Goal: Information Seeking & Learning: Learn about a topic

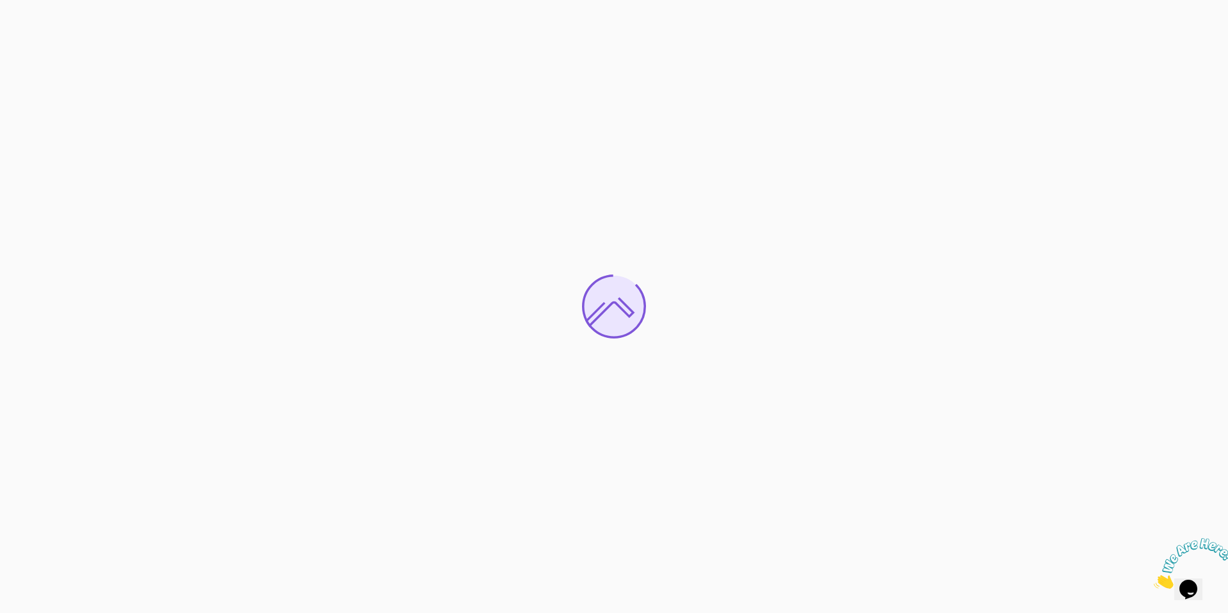
drag, startPoint x: 498, startPoint y: 187, endPoint x: 487, endPoint y: 185, distance: 11.7
click at [494, 194] on div at bounding box center [614, 306] width 1228 height 613
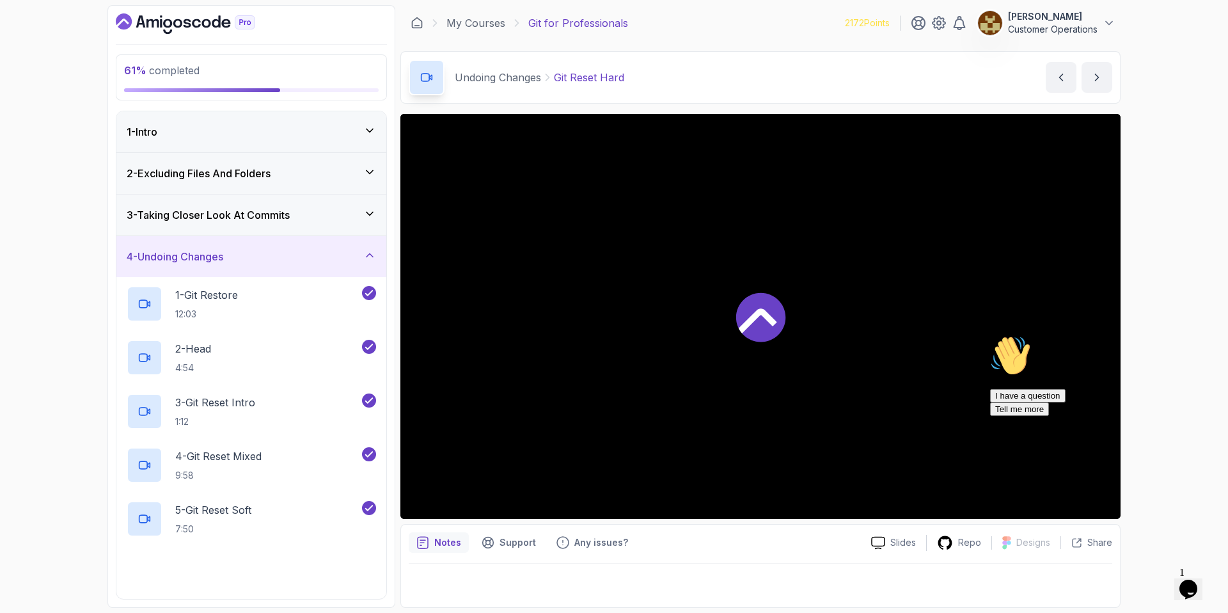
click at [1207, 335] on div "Chat attention grabber" at bounding box center [1105, 335] width 230 height 0
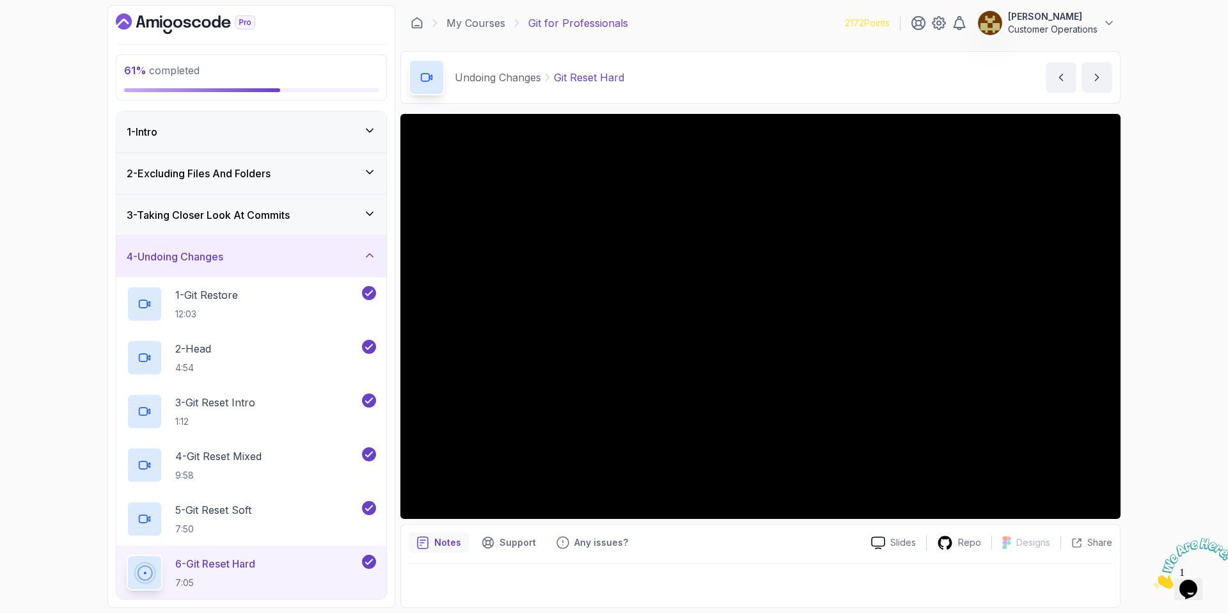
click at [223, 249] on h3 "4 - Undoing Changes" at bounding box center [175, 256] width 97 height 15
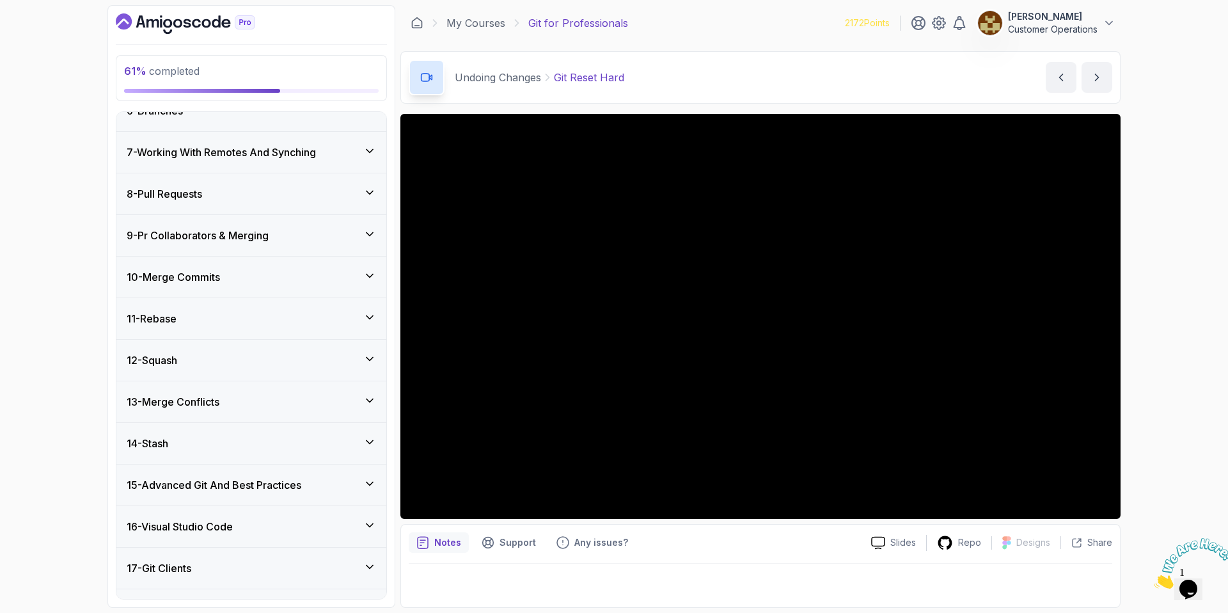
scroll to position [230, 0]
click at [210, 408] on h3 "13 - Merge Conflicts" at bounding box center [173, 400] width 93 height 15
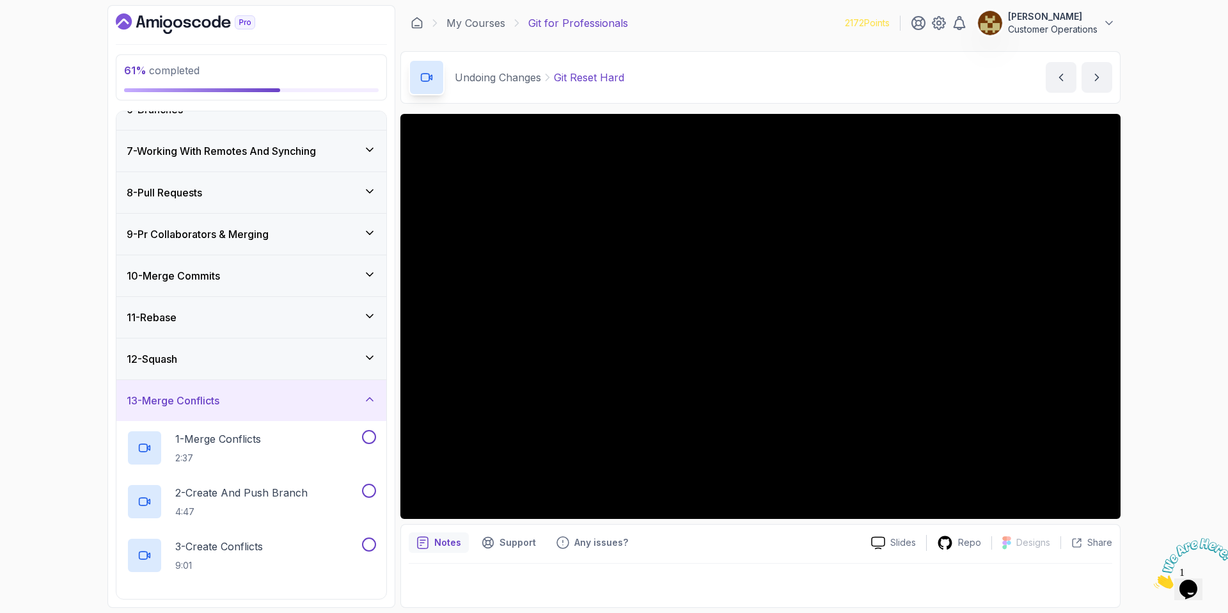
click at [210, 353] on div "12 - Squash" at bounding box center [251, 358] width 249 height 15
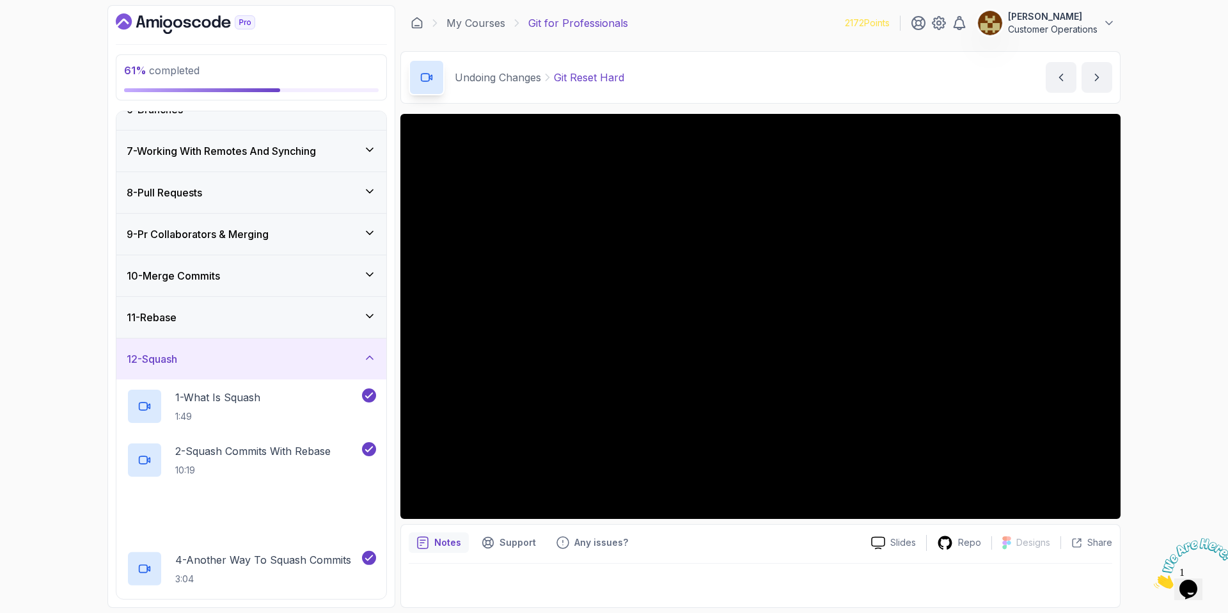
click at [210, 352] on div "12 - Squash" at bounding box center [251, 358] width 249 height 15
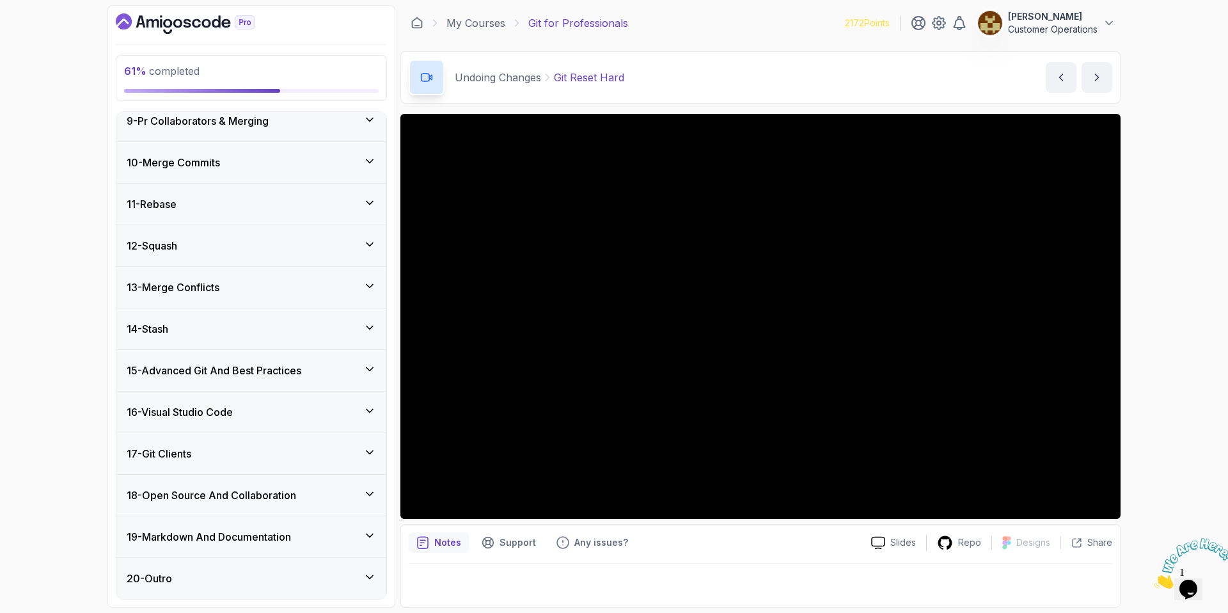
click at [219, 290] on h3 "13 - Merge Conflicts" at bounding box center [173, 286] width 93 height 15
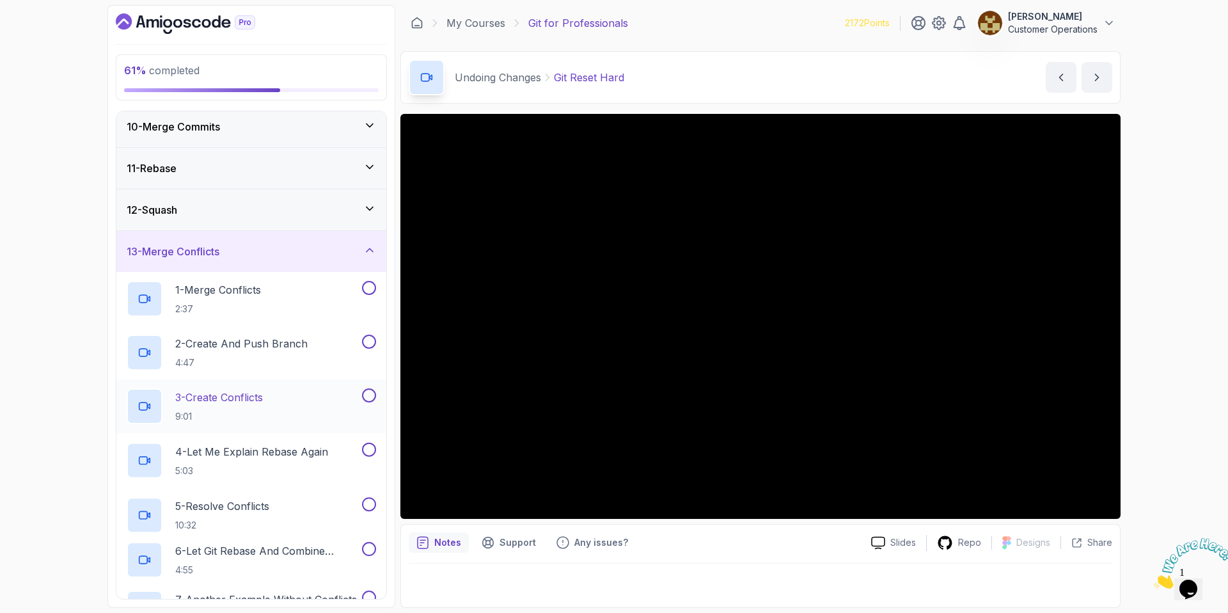
scroll to position [444, 0]
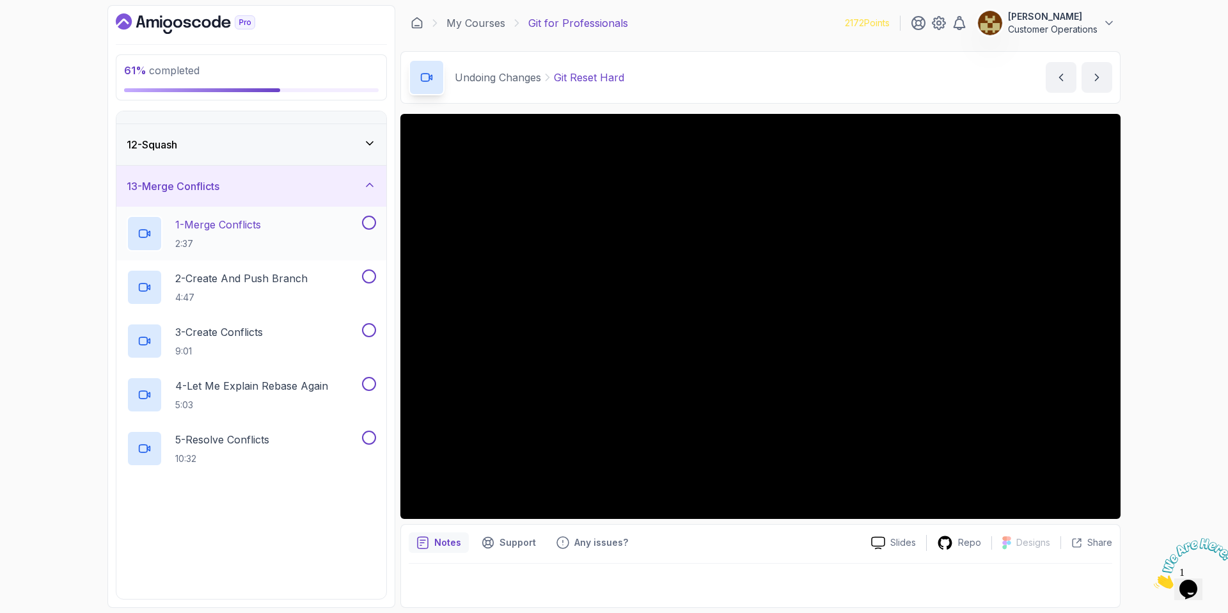
click at [243, 244] on p "2:37" at bounding box center [218, 243] width 86 height 13
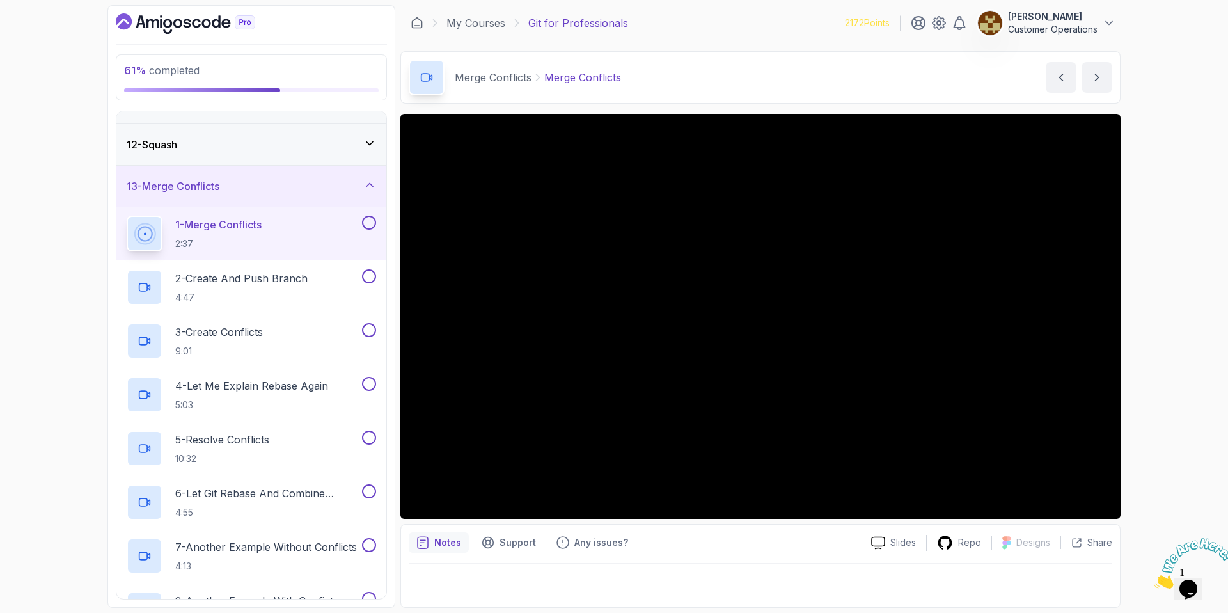
click at [244, 143] on div "12 - Squash" at bounding box center [251, 144] width 249 height 15
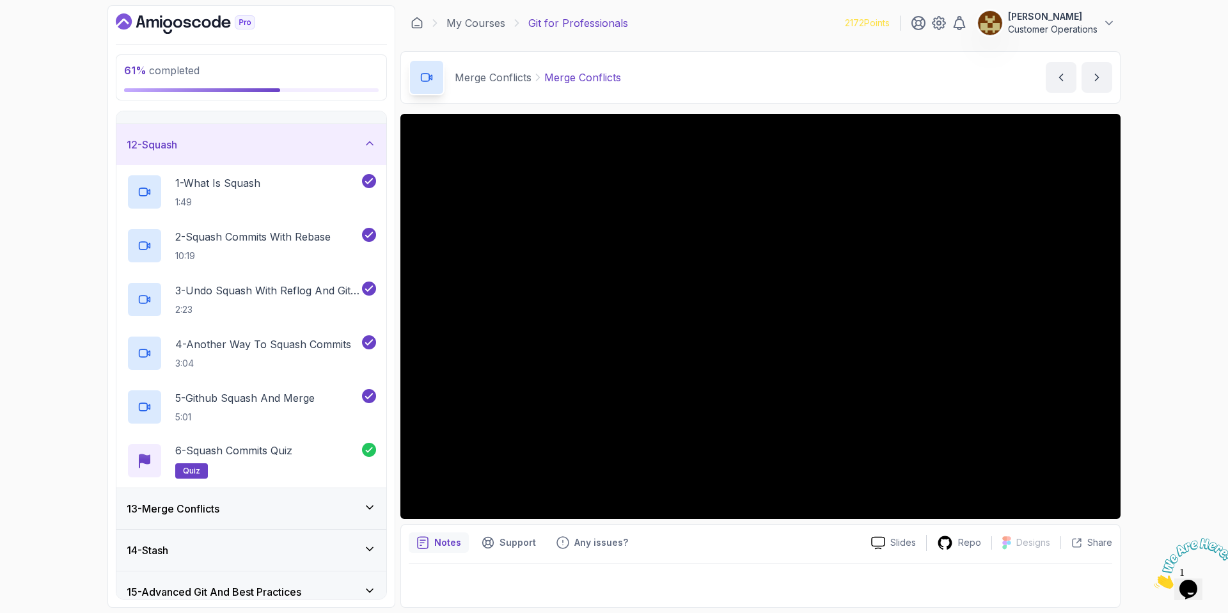
click at [244, 146] on div "12 - Squash" at bounding box center [251, 144] width 249 height 15
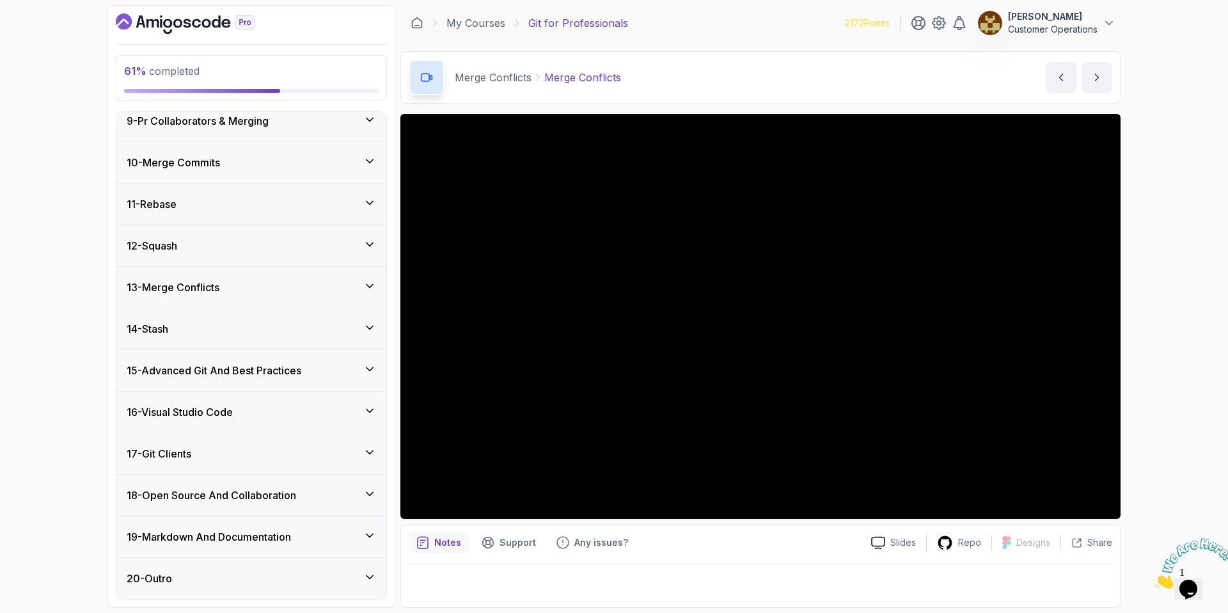
scroll to position [344, 0]
click at [252, 286] on div "13 - Merge Conflicts" at bounding box center [251, 286] width 249 height 15
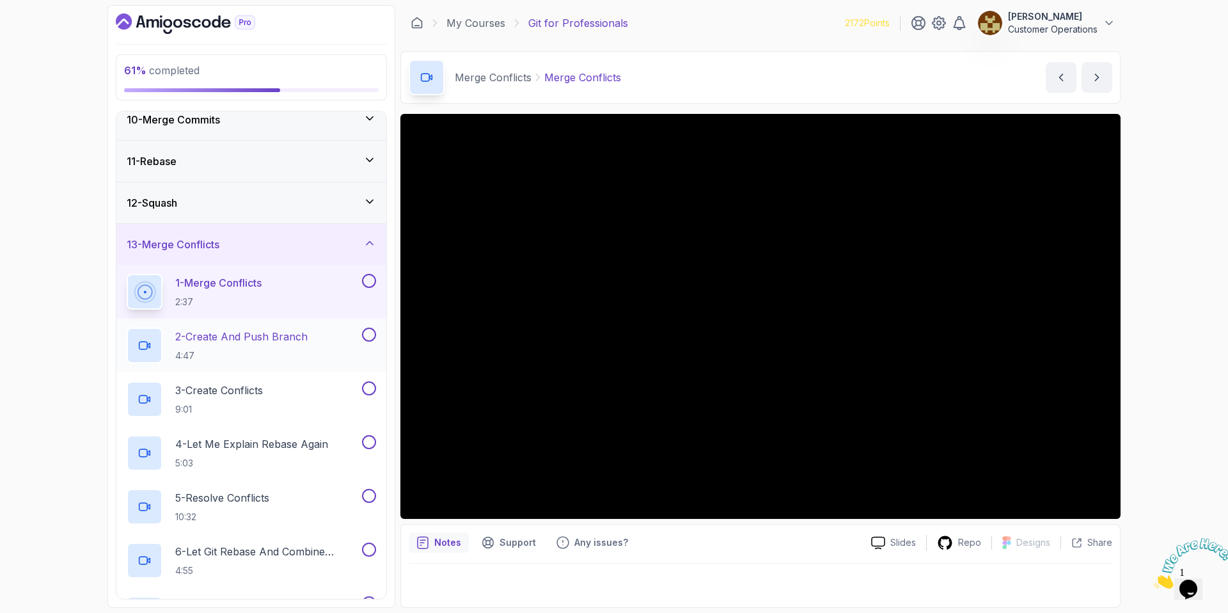
scroll to position [306, 0]
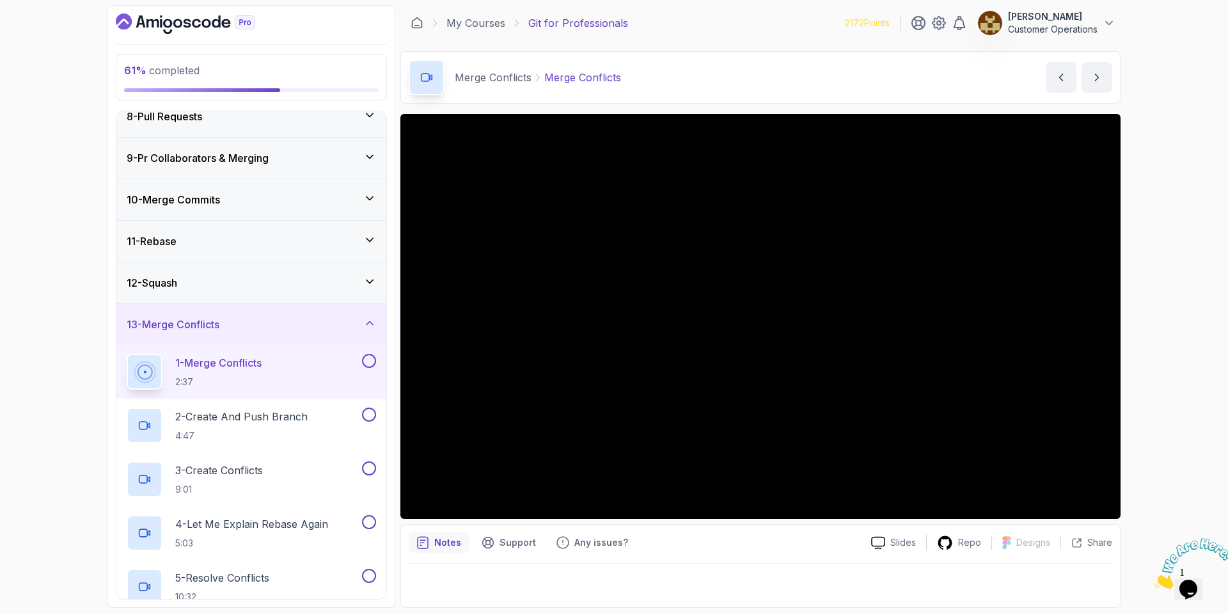
click at [804, 67] on div "Merge Conflicts Merge Conflicts Merge Conflicts by [PERSON_NAME]" at bounding box center [760, 77] width 720 height 52
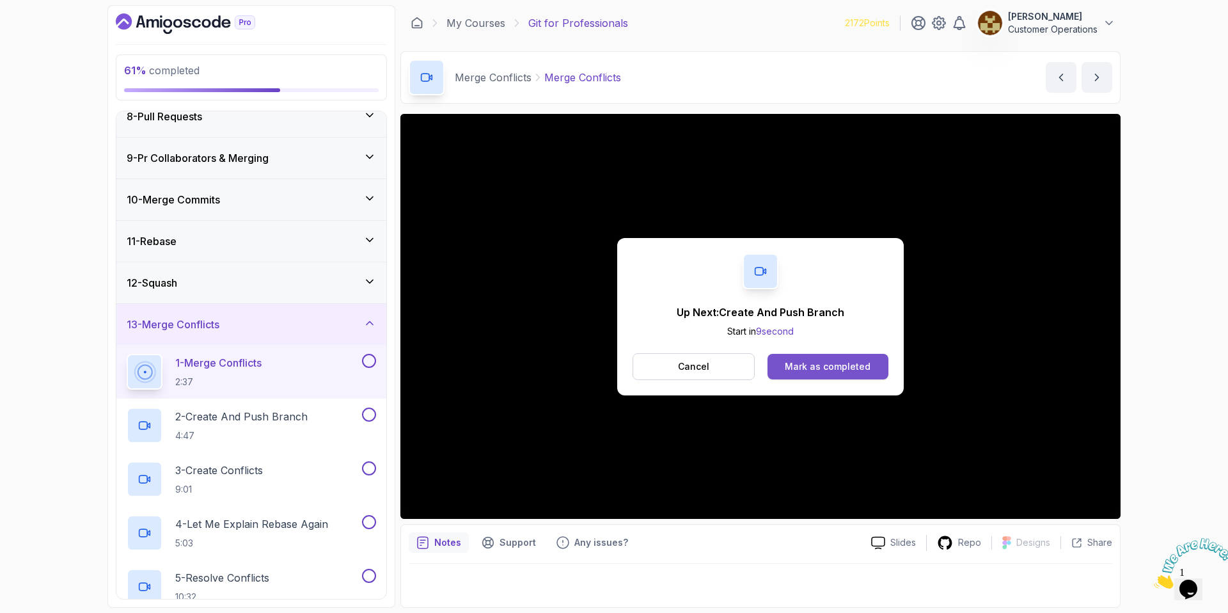
click at [816, 370] on div "Mark as completed" at bounding box center [828, 366] width 86 height 13
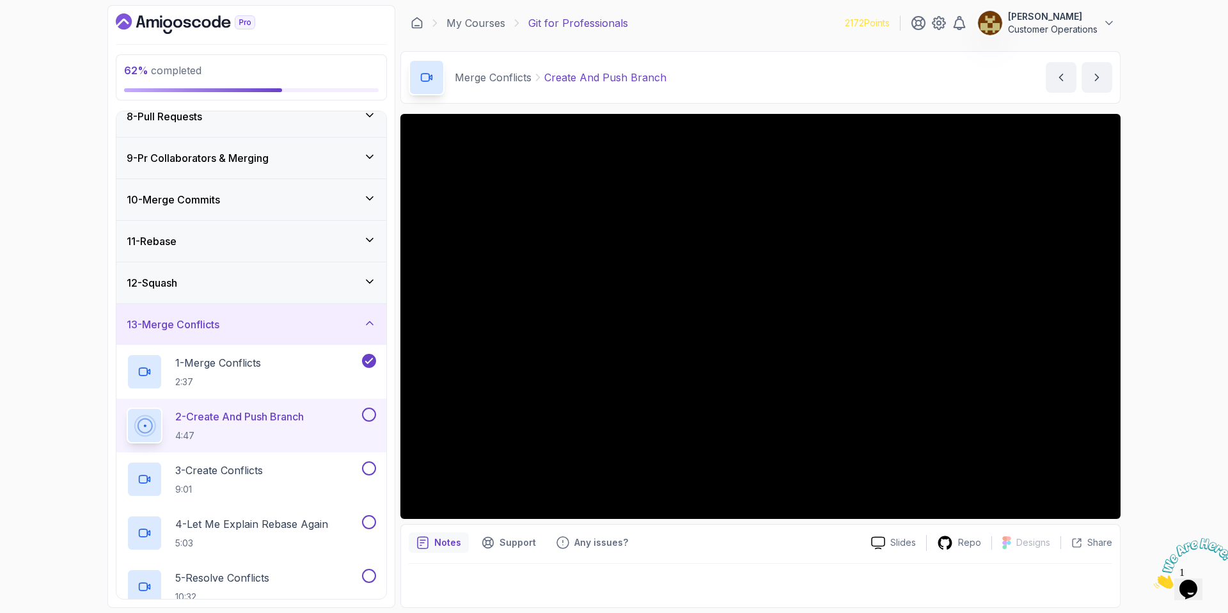
click at [759, 83] on div "Merge Conflicts Create And Push Branch Create And Push Branch by [PERSON_NAME]" at bounding box center [760, 77] width 720 height 52
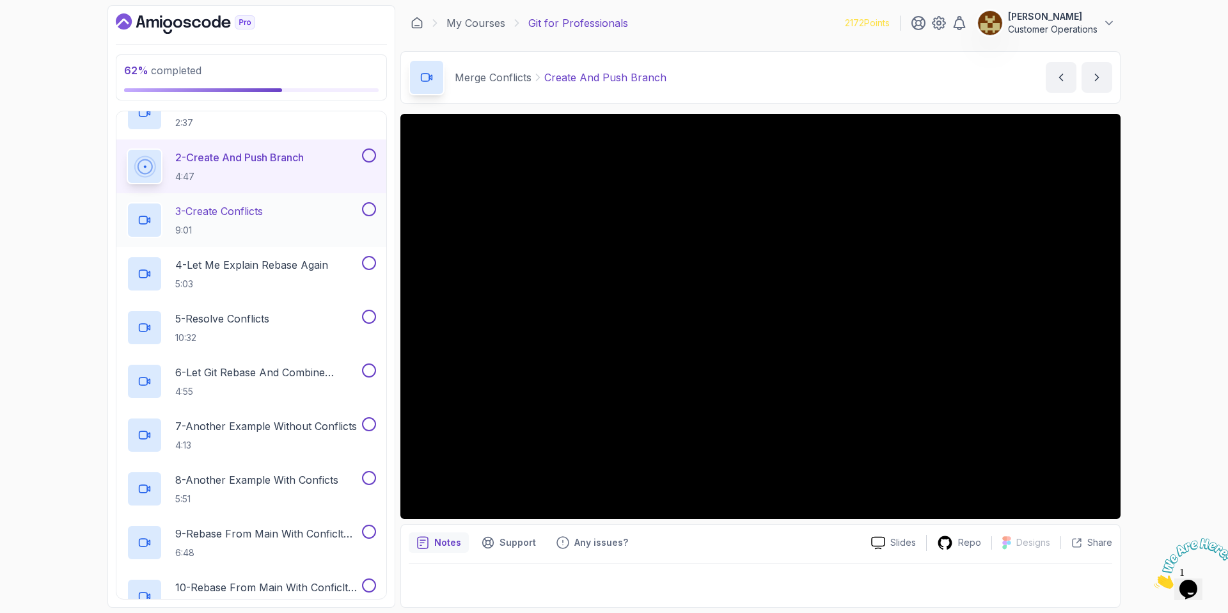
scroll to position [564, 0]
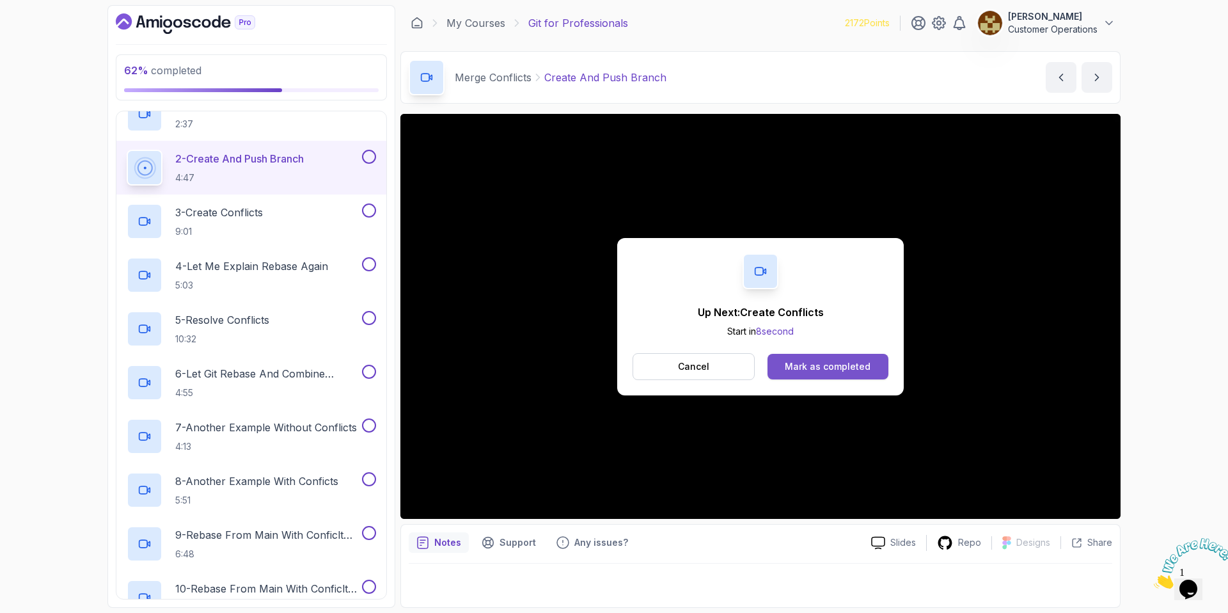
click at [814, 373] on button "Mark as completed" at bounding box center [827, 367] width 121 height 26
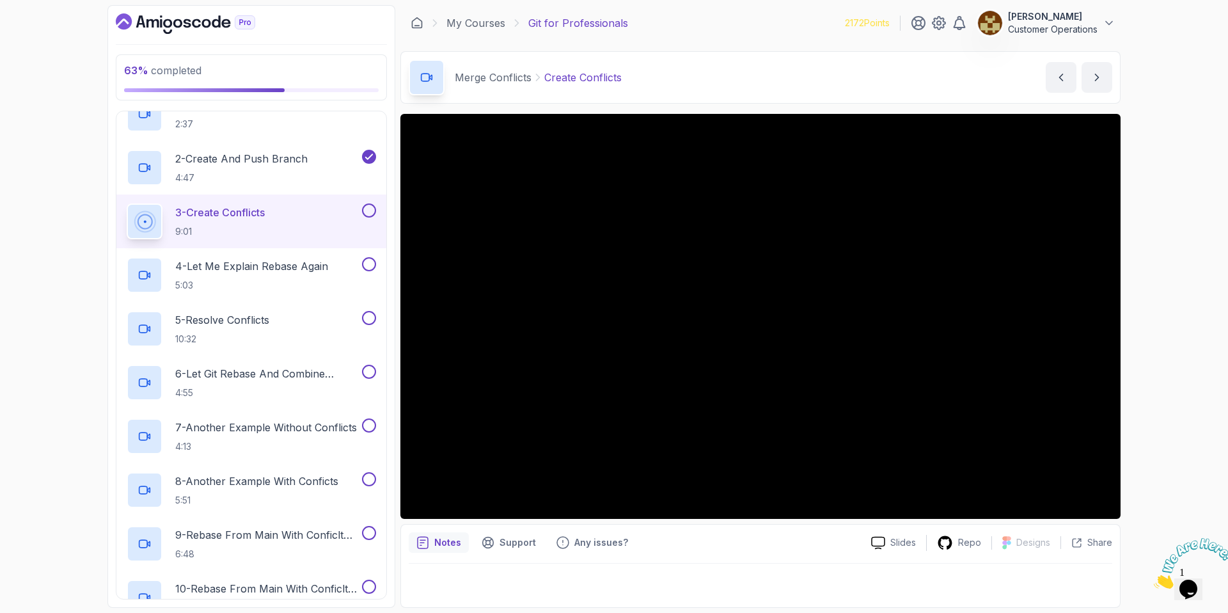
click at [885, 75] on div "Merge Conflicts Create Conflicts Create Conflicts by [PERSON_NAME]" at bounding box center [760, 77] width 720 height 52
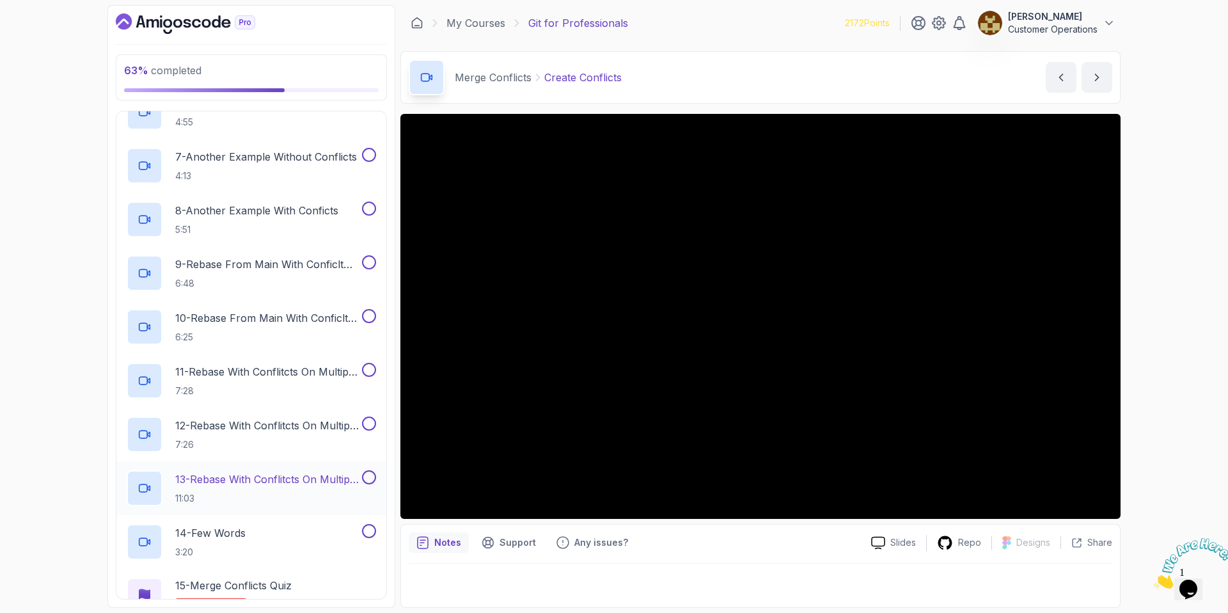
scroll to position [719, 0]
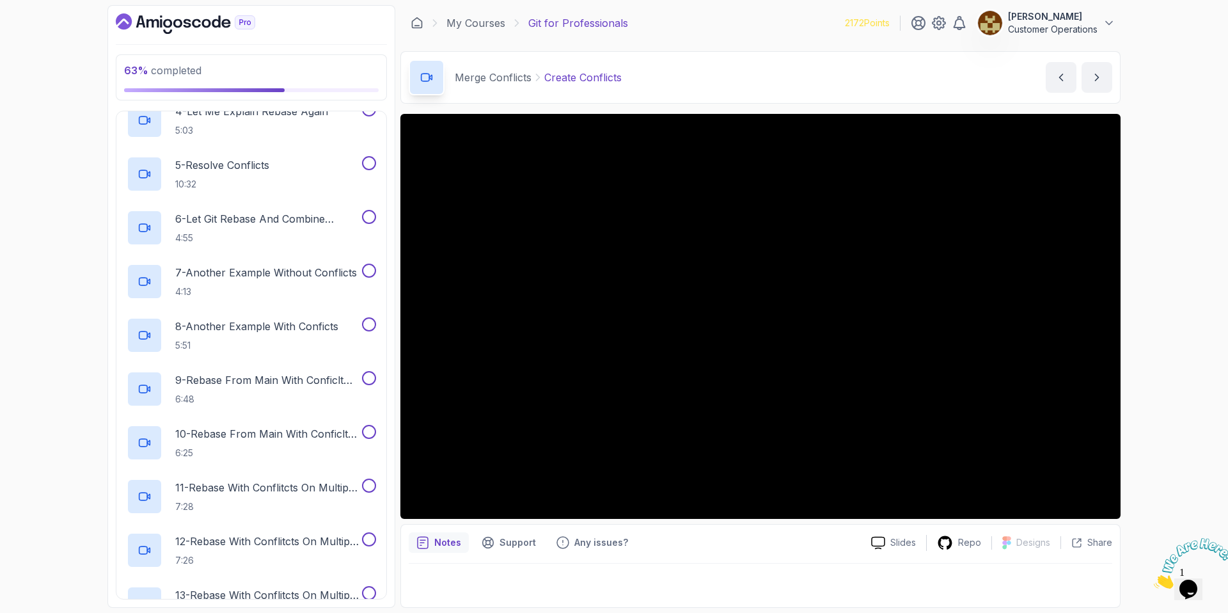
click at [1192, 269] on div "63 % completed 1 - Intro 2 - Excluding Files And Folders 3 - Taking Closer Look…" at bounding box center [614, 306] width 1228 height 613
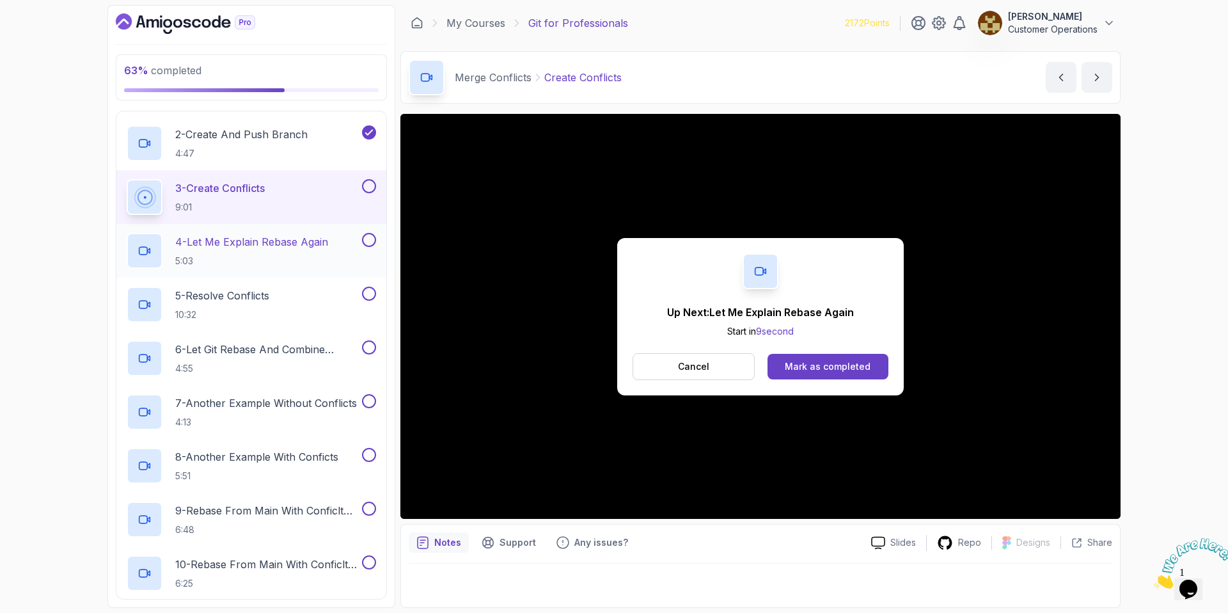
scroll to position [585, 0]
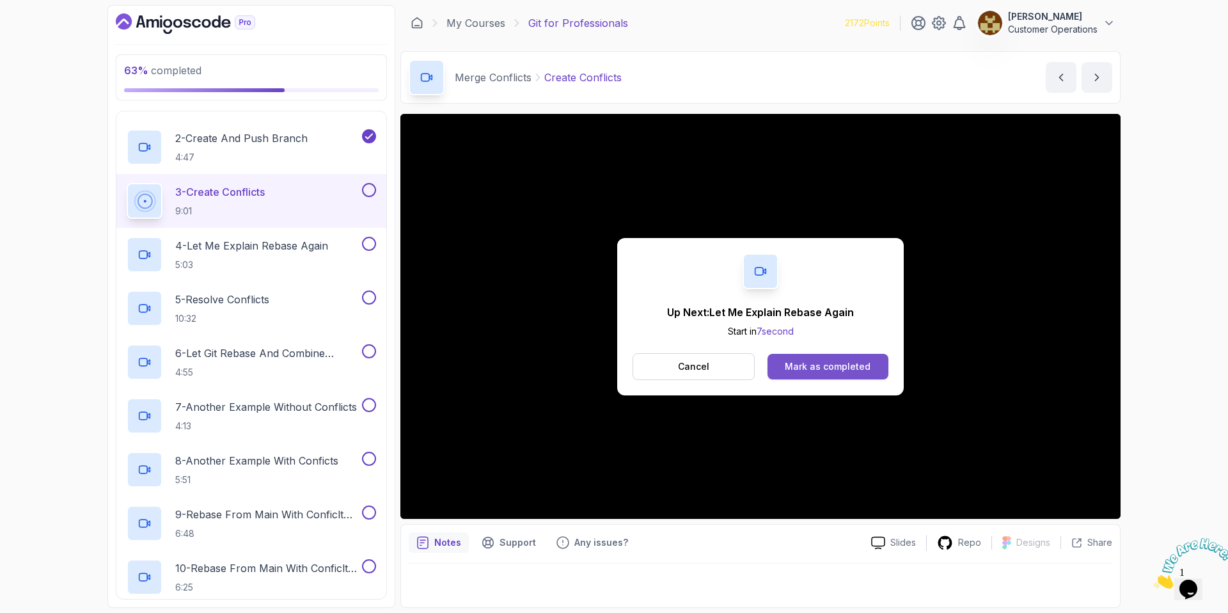
click at [801, 368] on div "Mark as completed" at bounding box center [828, 366] width 86 height 13
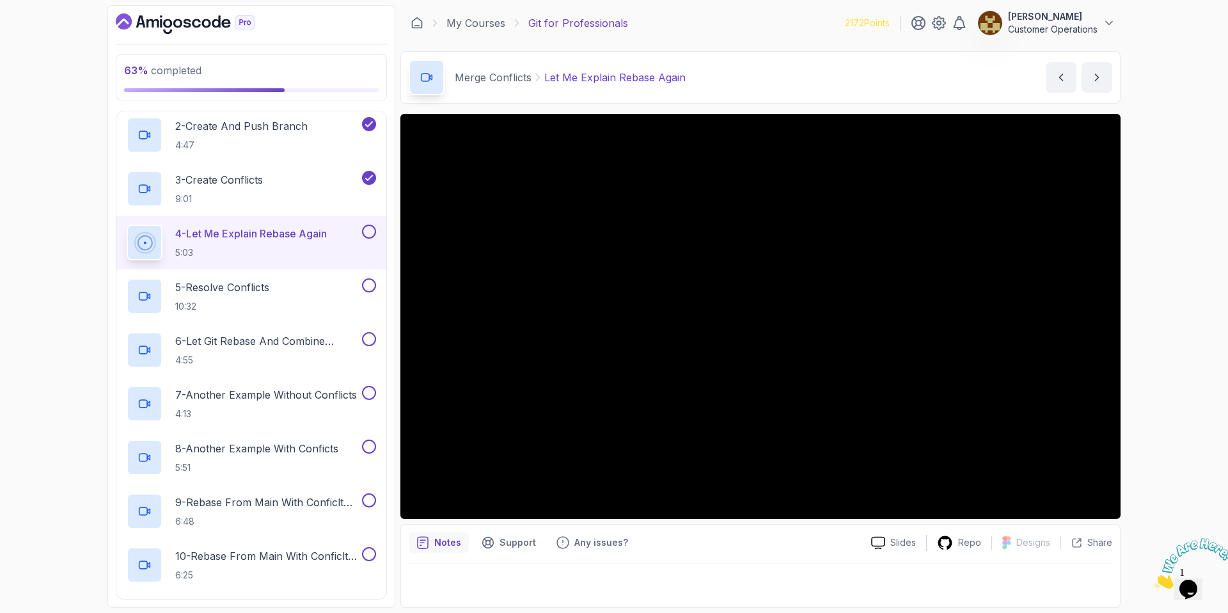
scroll to position [598, 0]
click at [1181, 223] on div "63 % completed 1 - Intro 2 - Excluding Files And Folders 3 - Taking Closer Look…" at bounding box center [614, 306] width 1228 height 613
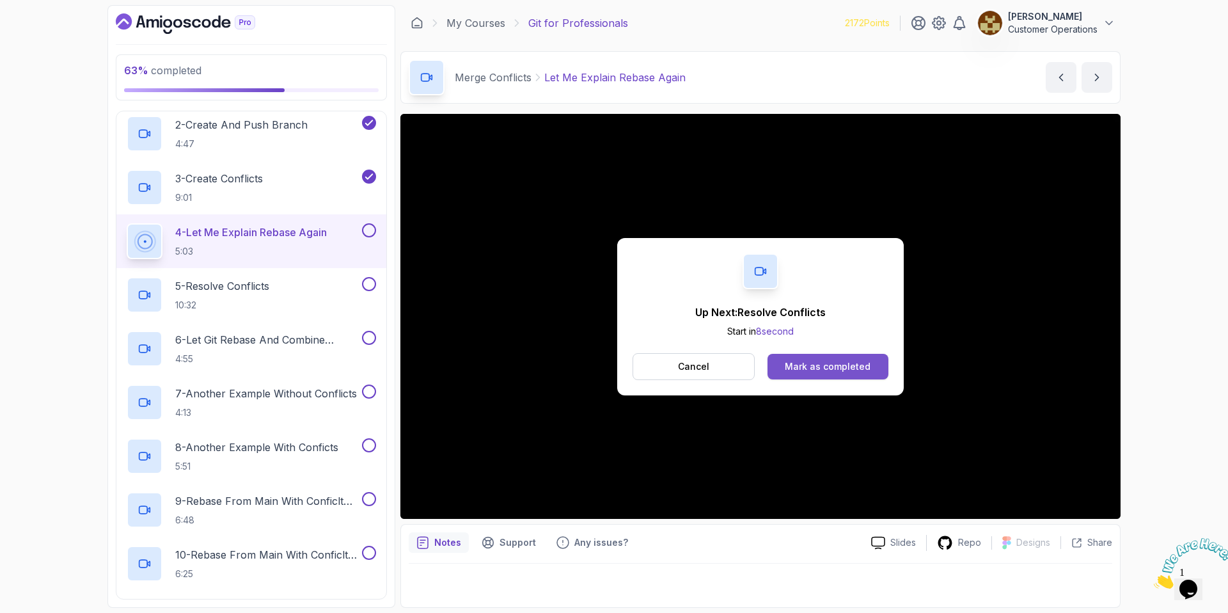
click at [834, 360] on div "Mark as completed" at bounding box center [828, 366] width 86 height 13
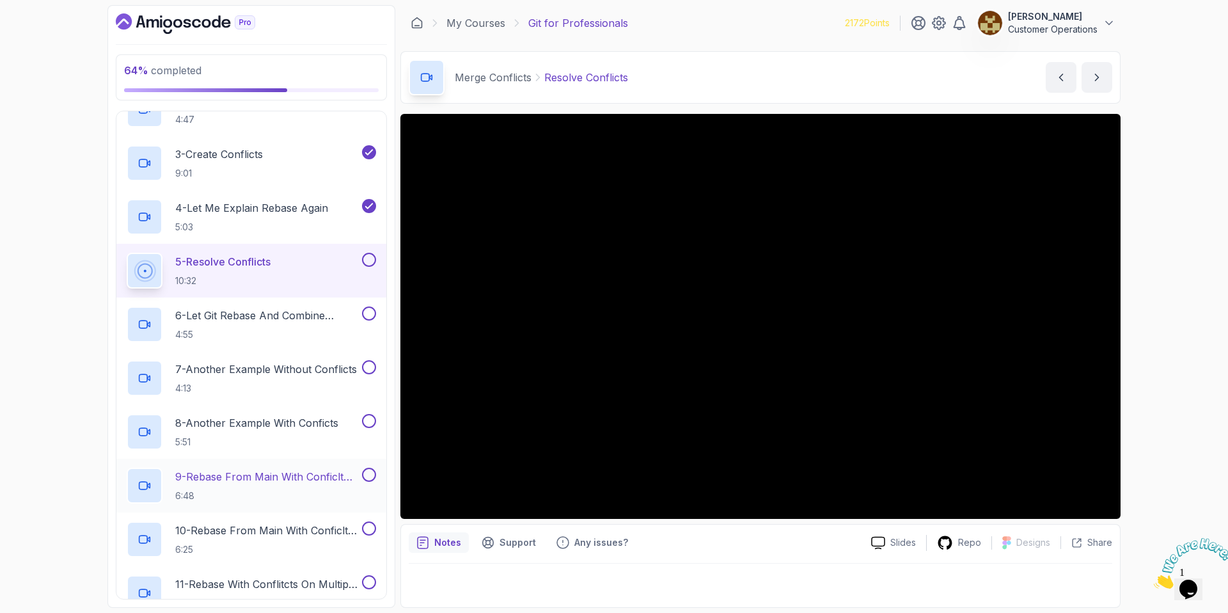
scroll to position [677, 0]
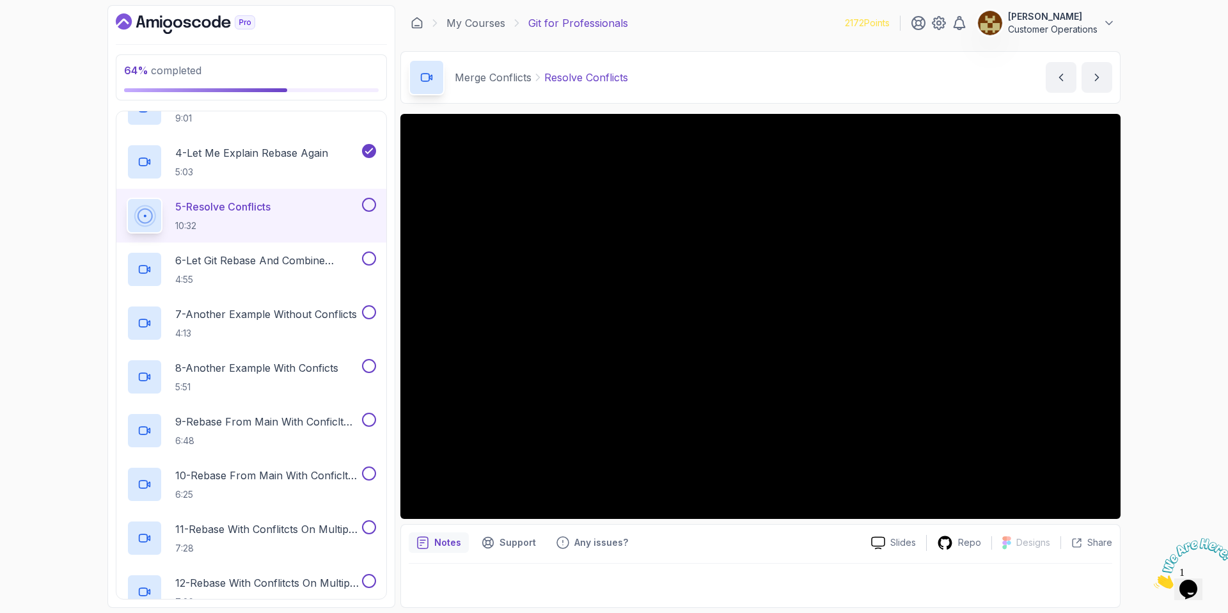
click at [709, 79] on div "Merge Conflicts Resolve Conflicts Resolve Conflicts by [PERSON_NAME]" at bounding box center [760, 77] width 720 height 52
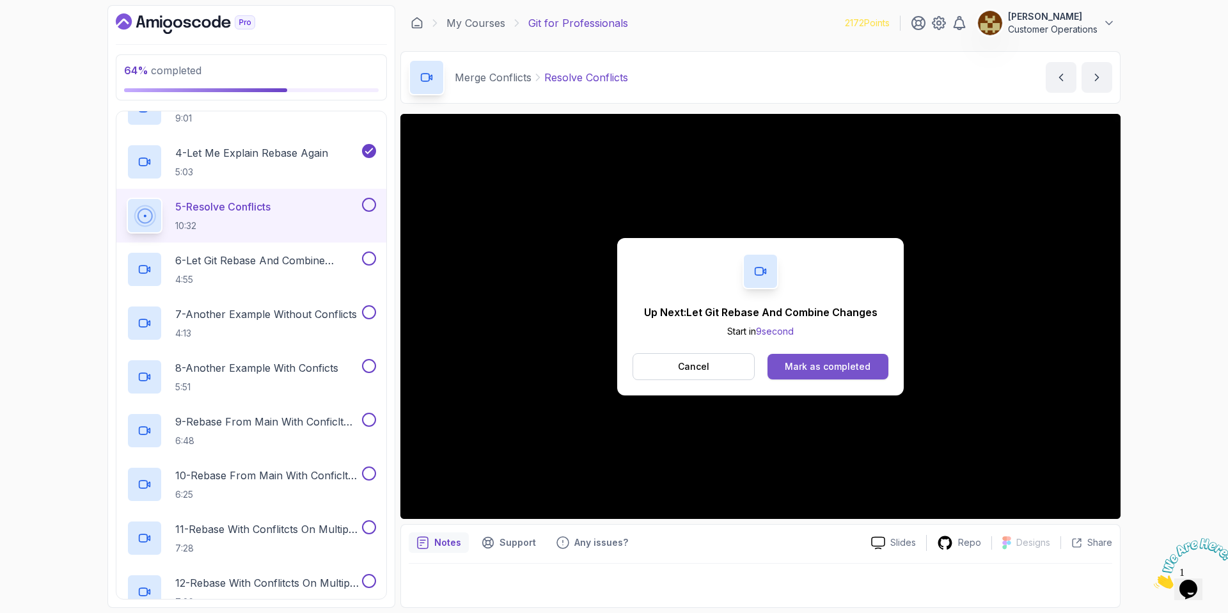
click at [845, 377] on button "Mark as completed" at bounding box center [827, 367] width 121 height 26
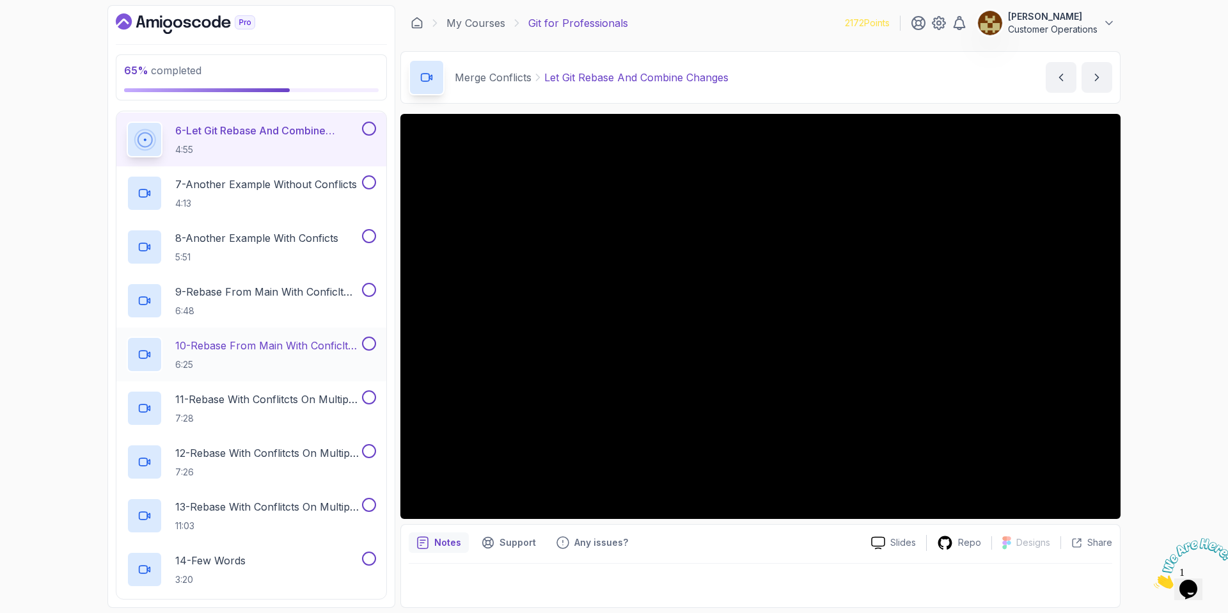
scroll to position [805, 0]
click at [1162, 200] on div "65 % completed 1 - Intro 2 - Excluding Files And Folders 3 - Taking Closer Look…" at bounding box center [614, 306] width 1228 height 613
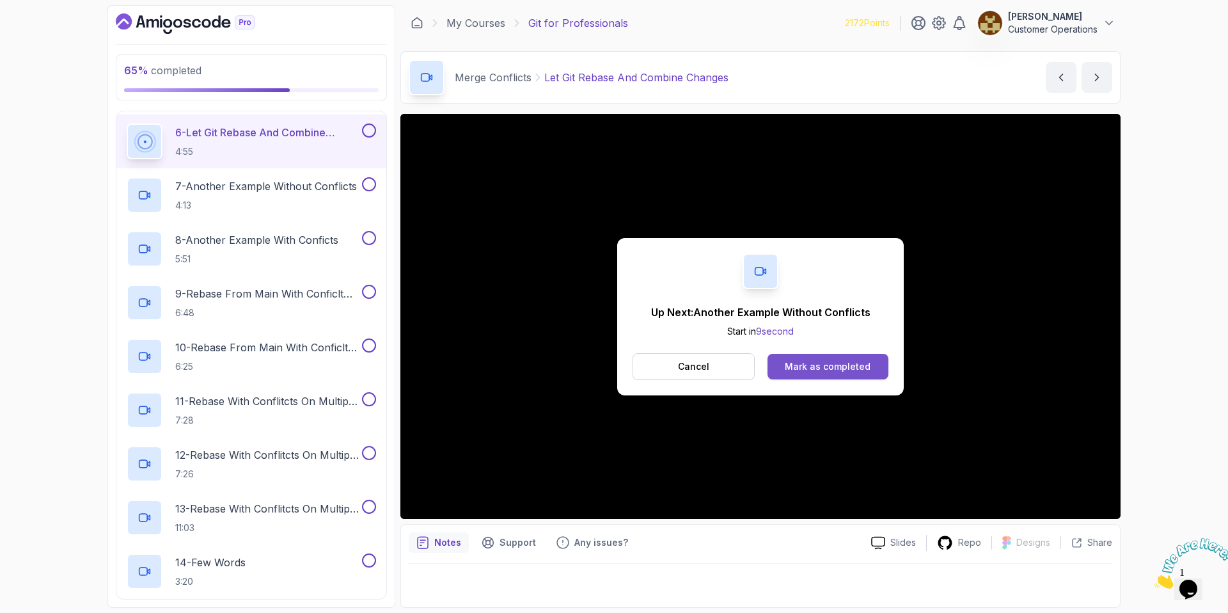
click at [830, 371] on div "Mark as completed" at bounding box center [828, 366] width 86 height 13
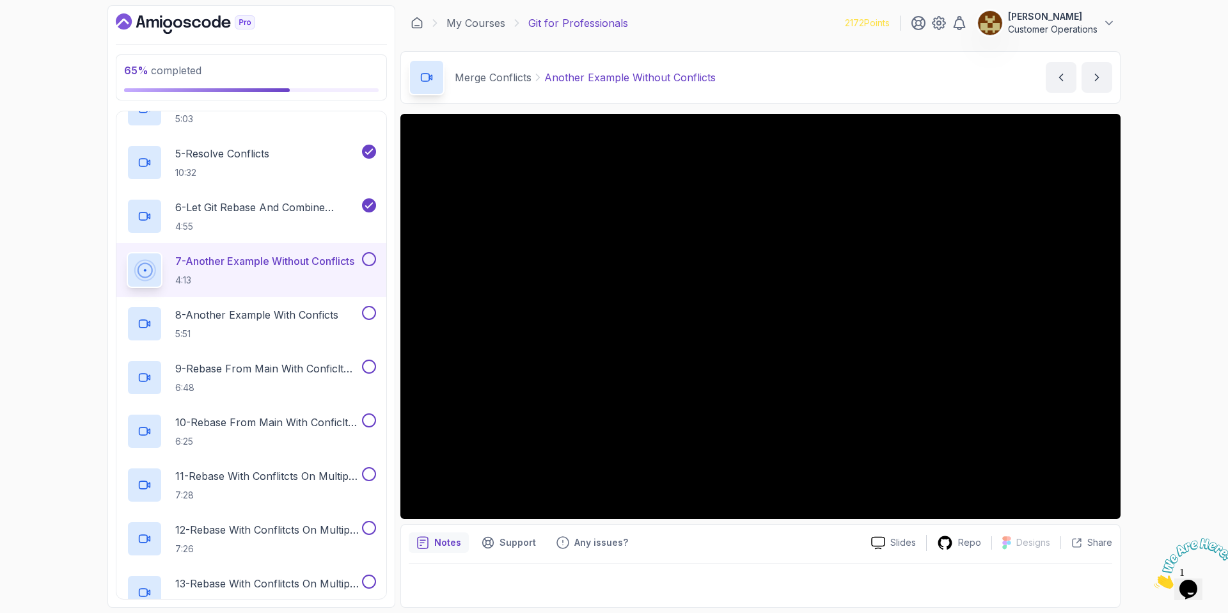
scroll to position [730, 0]
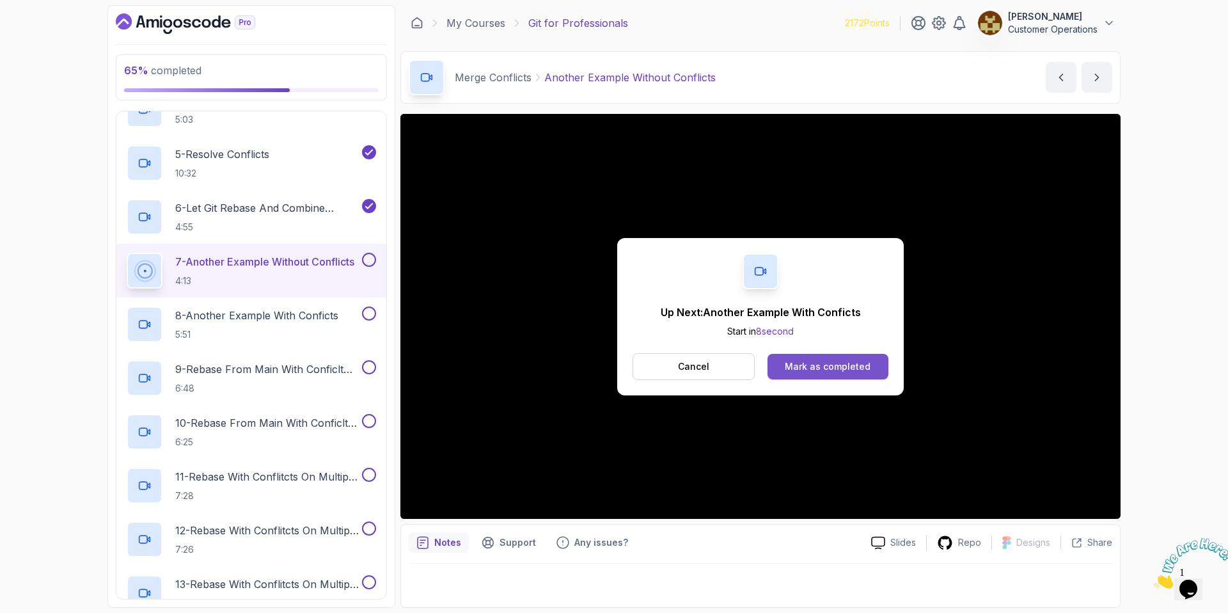
click at [810, 372] on button "Mark as completed" at bounding box center [827, 367] width 121 height 26
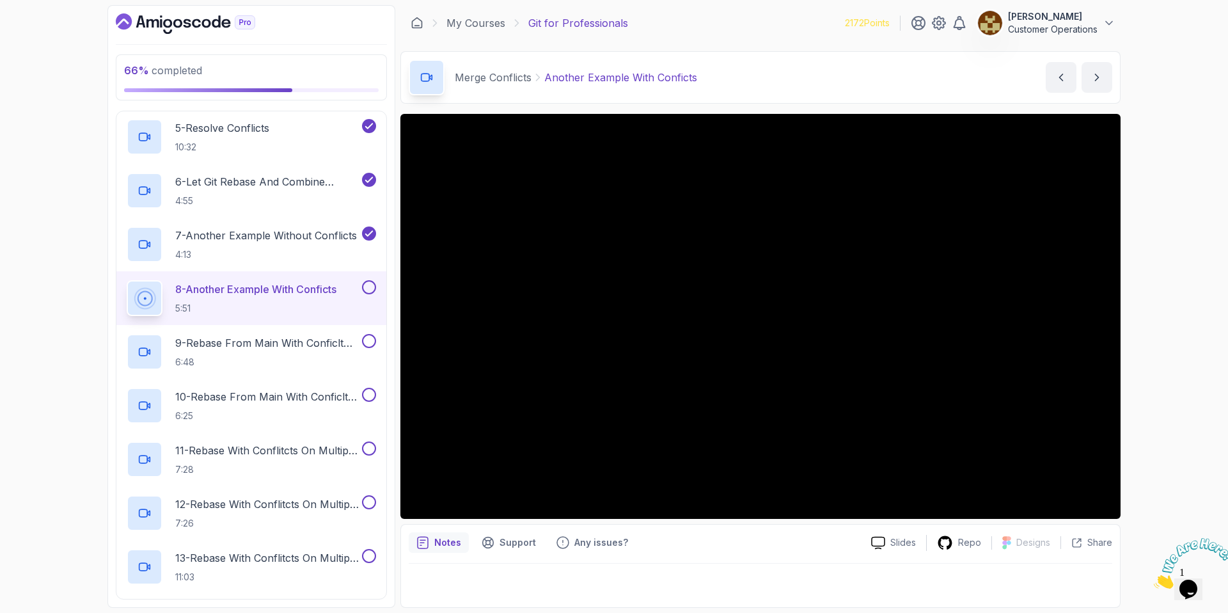
scroll to position [741, 0]
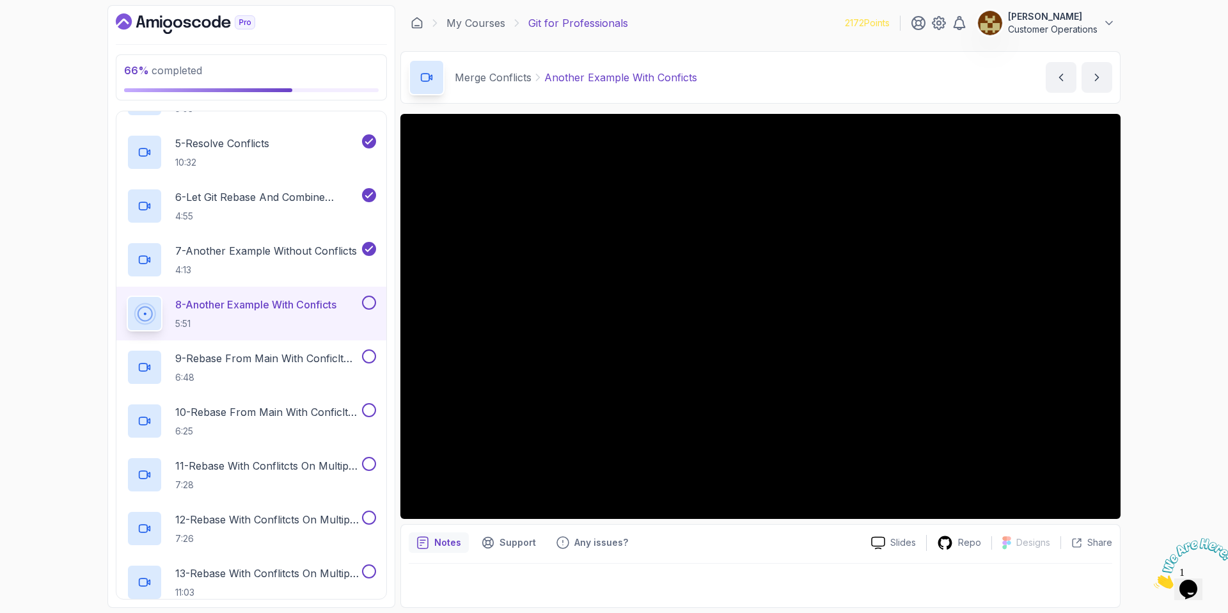
click at [366, 308] on button at bounding box center [369, 302] width 14 height 14
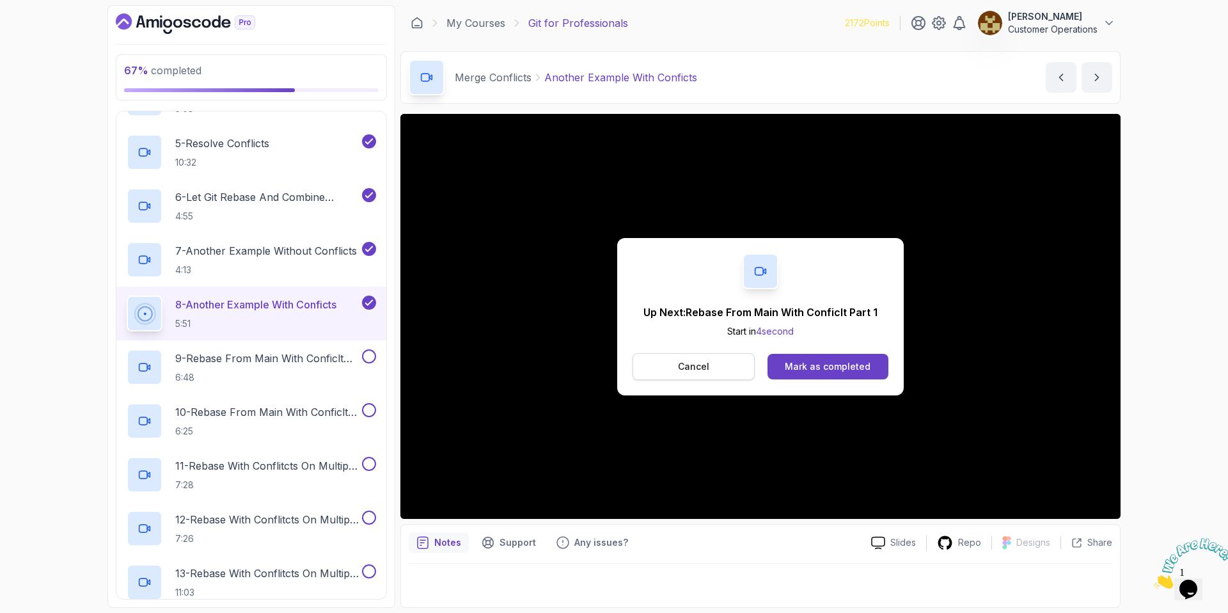
click at [708, 370] on p "Cancel" at bounding box center [693, 366] width 31 height 13
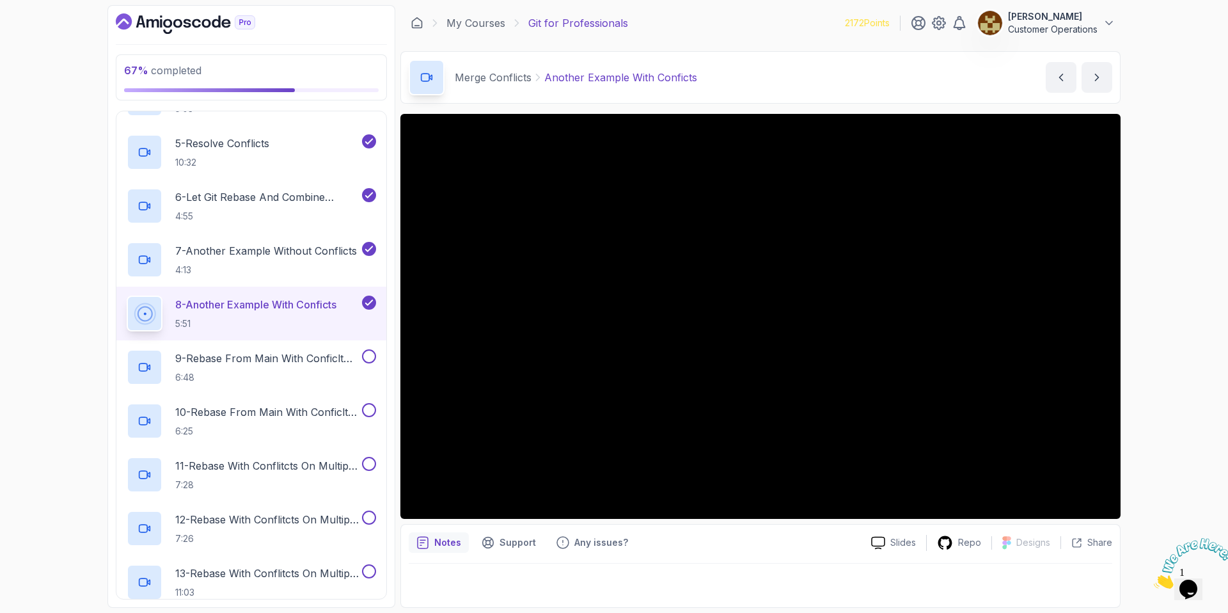
click at [49, 68] on div "67 % completed 1 - Intro 2 - Excluding Files And Folders 3 - Taking Closer Look…" at bounding box center [614, 306] width 1228 height 613
